Goal: Task Accomplishment & Management: Use online tool/utility

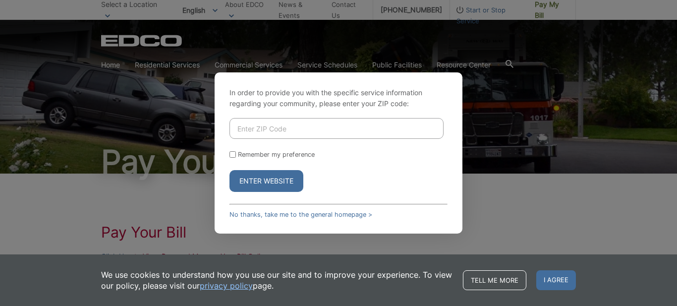
click at [291, 127] on input "Enter ZIP Code" at bounding box center [336, 128] width 214 height 21
type input "91950"
click at [265, 181] on button "Enter Website" at bounding box center [266, 181] width 74 height 22
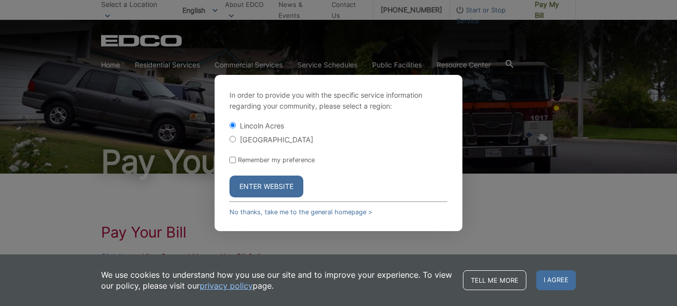
click at [233, 139] on input "[GEOGRAPHIC_DATA]" at bounding box center [232, 139] width 6 height 6
radio input "true"
click at [276, 186] on button "Enter Website" at bounding box center [266, 186] width 74 height 22
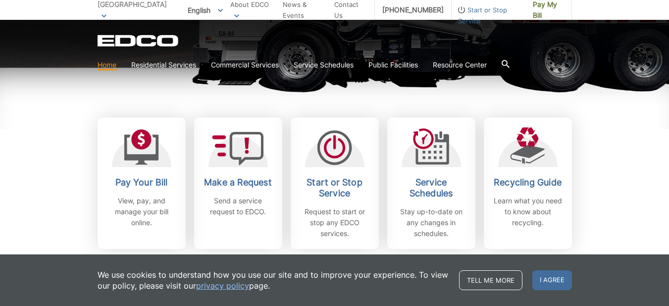
scroll to position [250, 0]
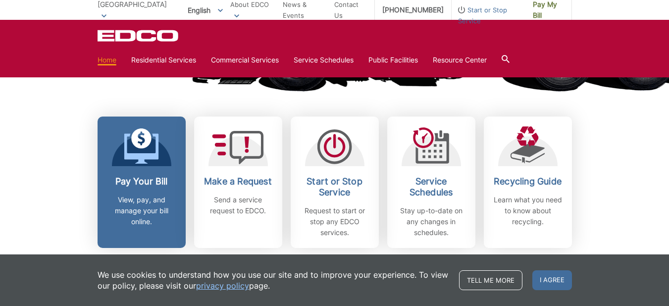
click at [147, 165] on span at bounding box center [141, 147] width 35 height 38
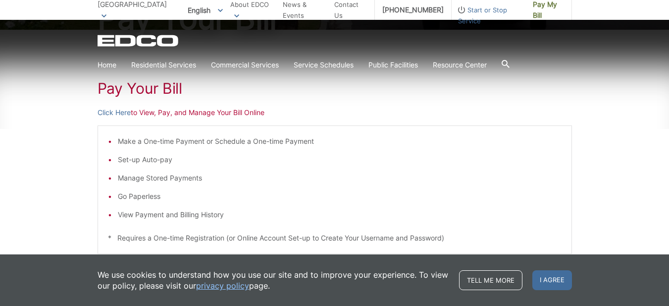
scroll to position [143, 0]
click at [117, 110] on link "Click Here" at bounding box center [114, 113] width 33 height 11
